Goal: Task Accomplishment & Management: Complete application form

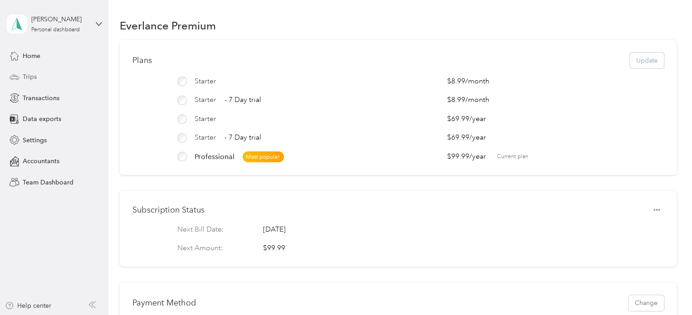
click at [35, 74] on span "Trips" at bounding box center [30, 77] width 14 height 10
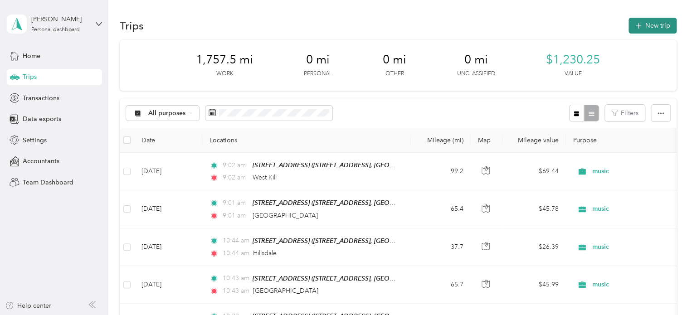
click at [655, 29] on button "New trip" at bounding box center [652, 26] width 48 height 16
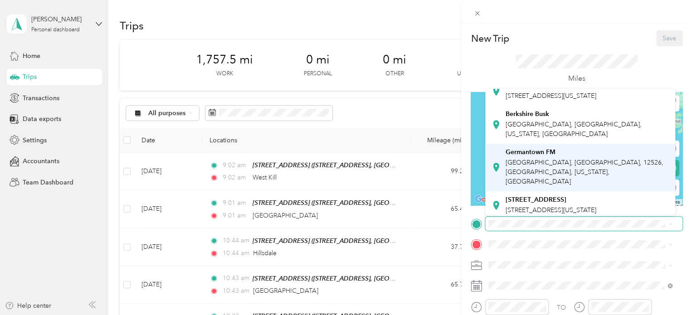
scroll to position [44, 0]
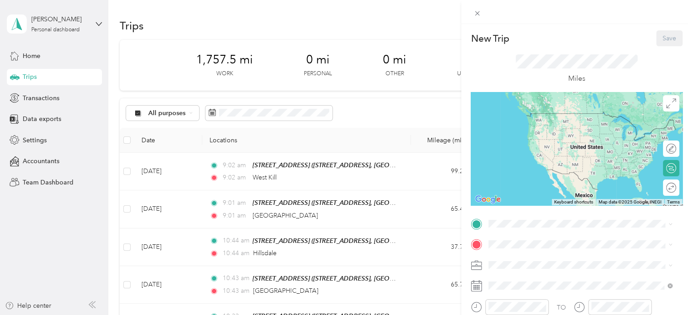
click at [549, 199] on span "[STREET_ADDRESS][US_STATE]" at bounding box center [550, 203] width 91 height 8
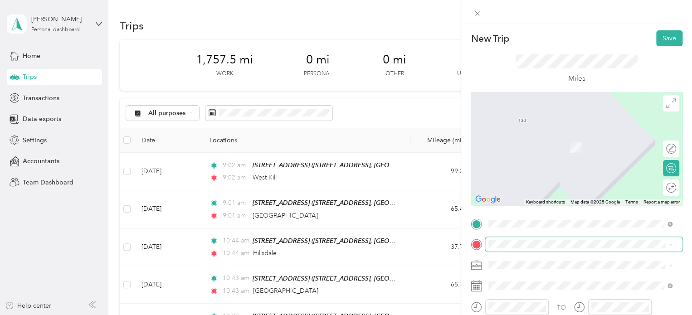
click at [523, 239] on span at bounding box center [583, 244] width 197 height 15
click at [548, 174] on span "Delanson [US_STATE], [GEOGRAPHIC_DATA]" at bounding box center [556, 172] width 102 height 16
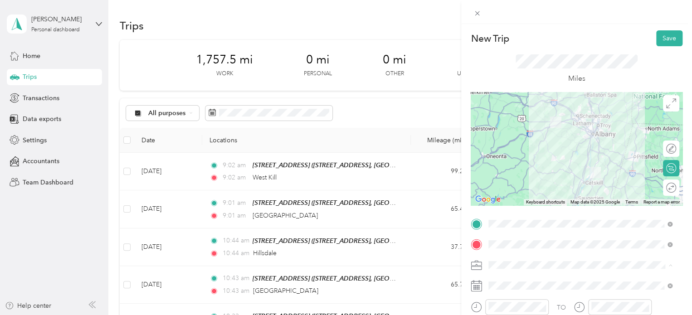
click at [508, 172] on li "music" at bounding box center [580, 170] width 190 height 16
click at [676, 189] on div "Round trip" at bounding box center [676, 188] width 0 height 10
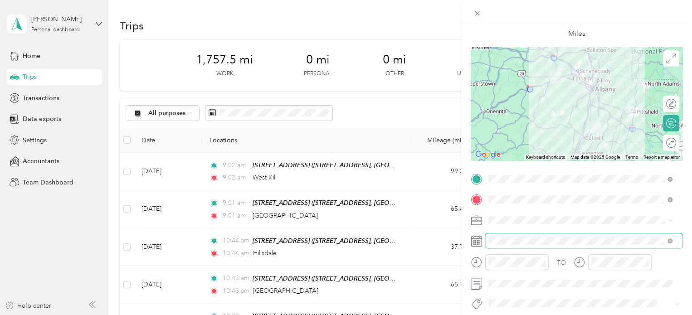
scroll to position [45, 0]
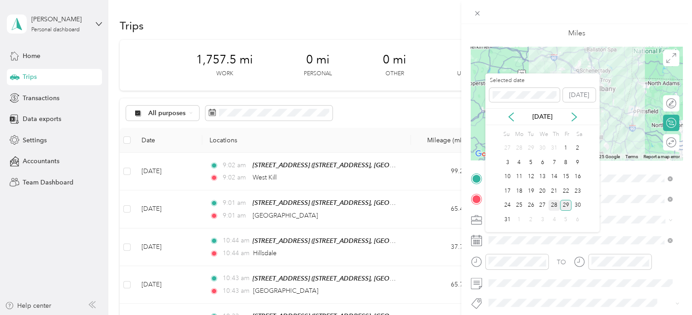
click at [555, 204] on div "28" at bounding box center [554, 205] width 12 height 11
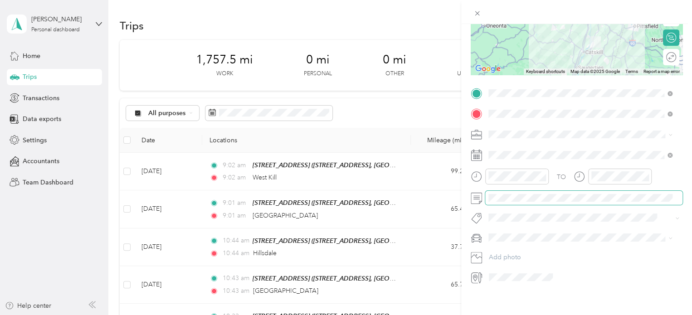
scroll to position [136, 0]
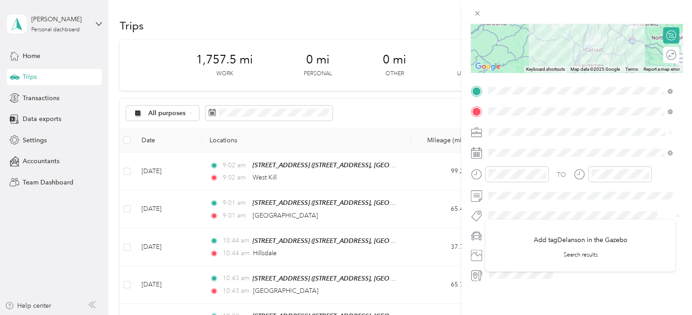
click at [459, 219] on div "New Trip Save This trip cannot be edited because it is either under review, app…" at bounding box center [346, 157] width 692 height 315
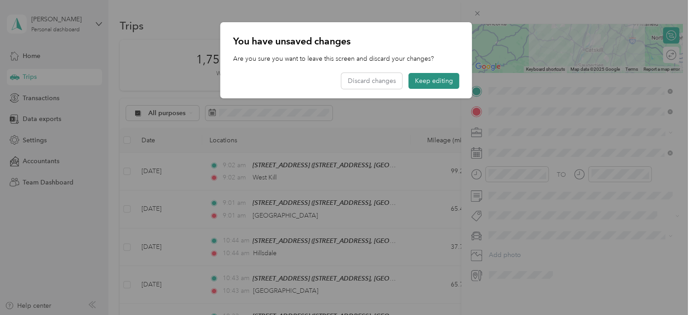
click at [428, 80] on button "Keep editing" at bounding box center [433, 81] width 51 height 16
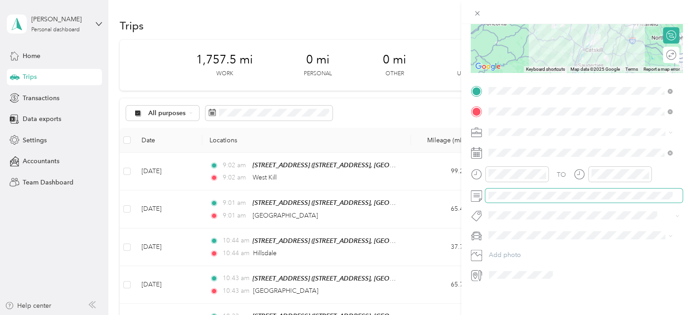
scroll to position [140, 0]
click at [500, 244] on span "Terra" at bounding box center [498, 245] width 15 height 8
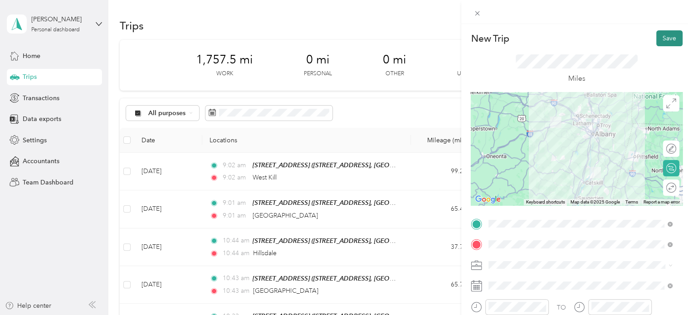
click at [659, 39] on button "Save" at bounding box center [669, 38] width 26 height 16
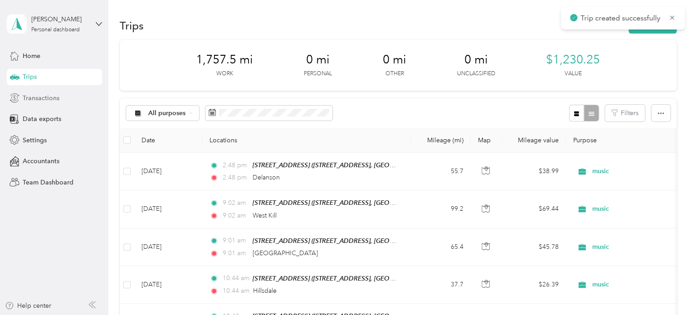
click at [51, 96] on span "Transactions" at bounding box center [41, 98] width 37 height 10
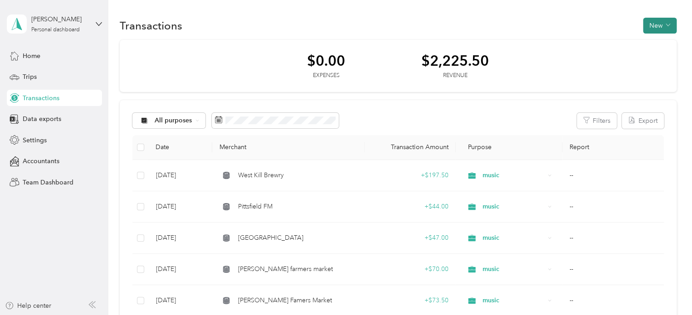
click at [665, 22] on span "button" at bounding box center [667, 26] width 5 height 8
click at [654, 61] on span "Revenue" at bounding box center [654, 58] width 25 height 10
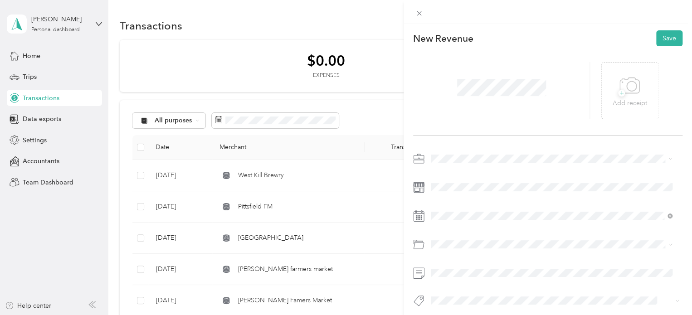
click at [443, 206] on div "music" at bounding box center [551, 202] width 235 height 10
click at [446, 182] on span at bounding box center [554, 187] width 255 height 15
click at [496, 180] on div "28" at bounding box center [496, 180] width 12 height 11
click at [464, 238] on span at bounding box center [554, 244] width 255 height 15
click at [464, 315] on div "This revenue cannot be edited because it is either under review, approved, or p…" at bounding box center [343, 315] width 687 height 0
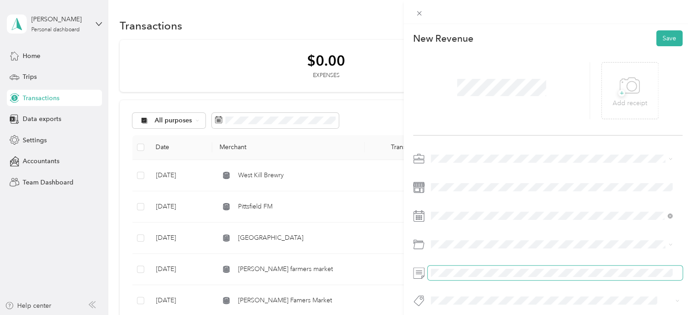
scroll to position [13, 0]
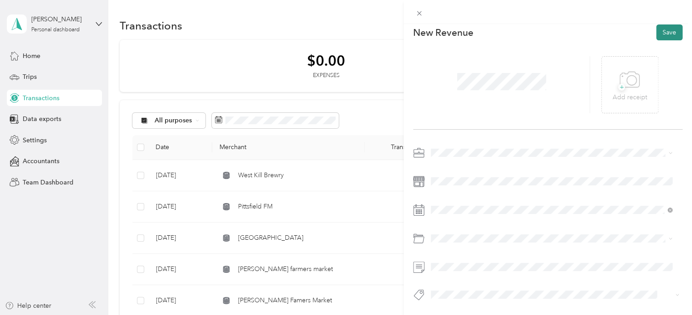
click at [662, 29] on button "Save" at bounding box center [669, 32] width 26 height 16
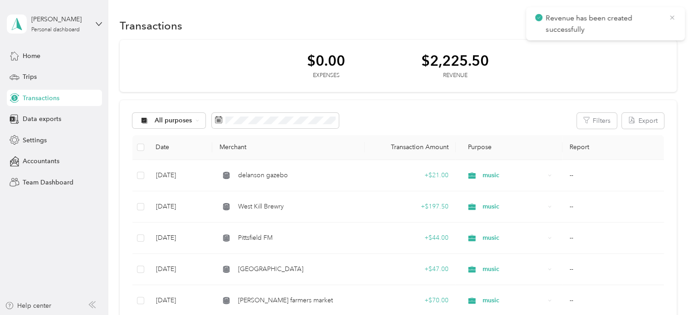
click at [674, 15] on icon at bounding box center [671, 18] width 7 height 8
